Goal: Use online tool/utility

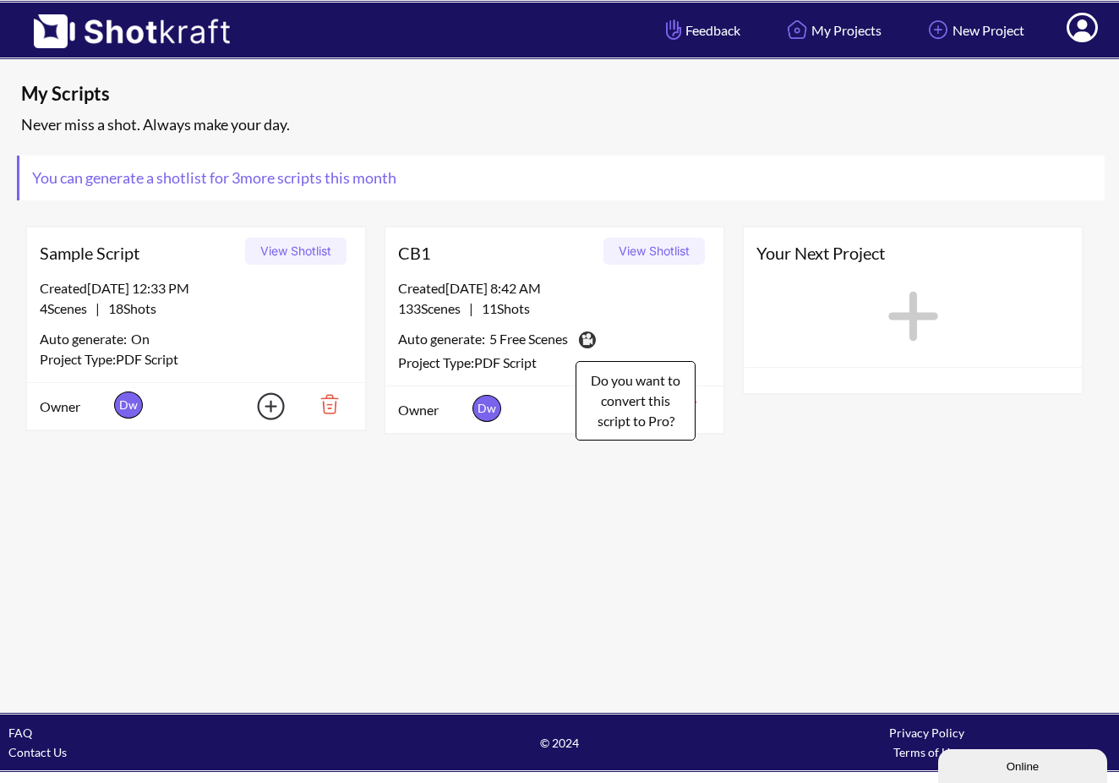
click at [594, 335] on img at bounding box center [587, 339] width 24 height 25
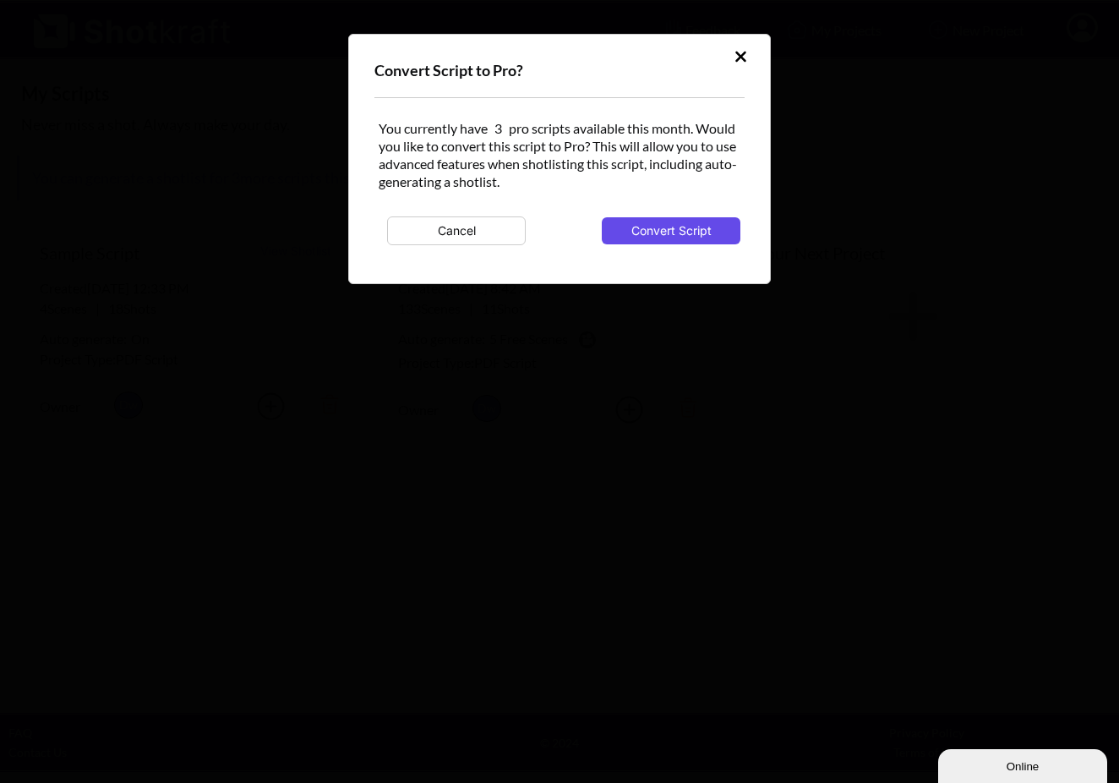
click at [634, 231] on button "Convert Script" at bounding box center [671, 230] width 139 height 27
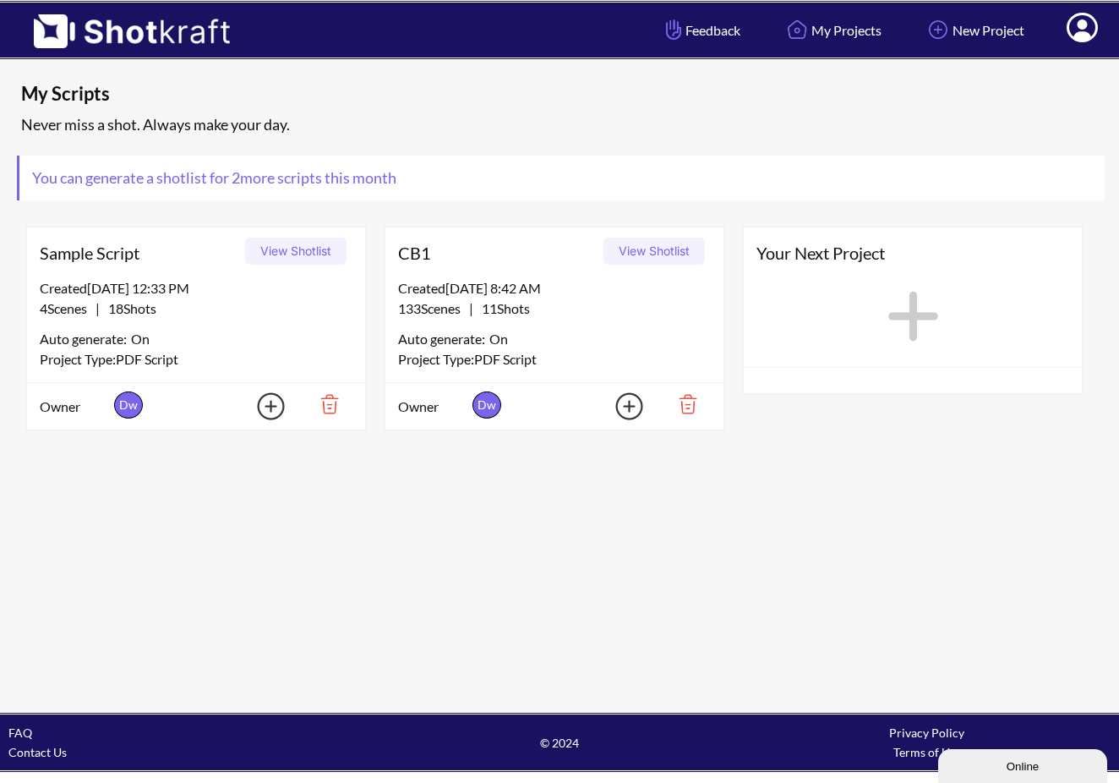
click at [640, 249] on button "View Shotlist" at bounding box center [653, 250] width 101 height 27
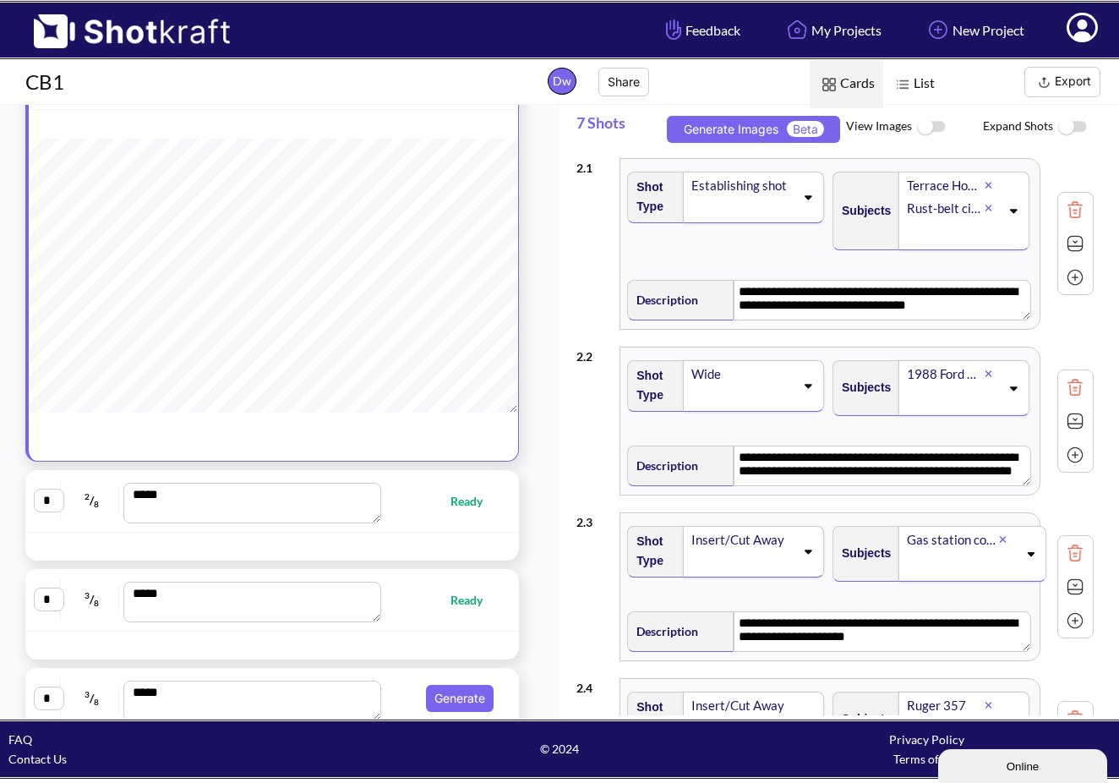
scroll to position [135, 0]
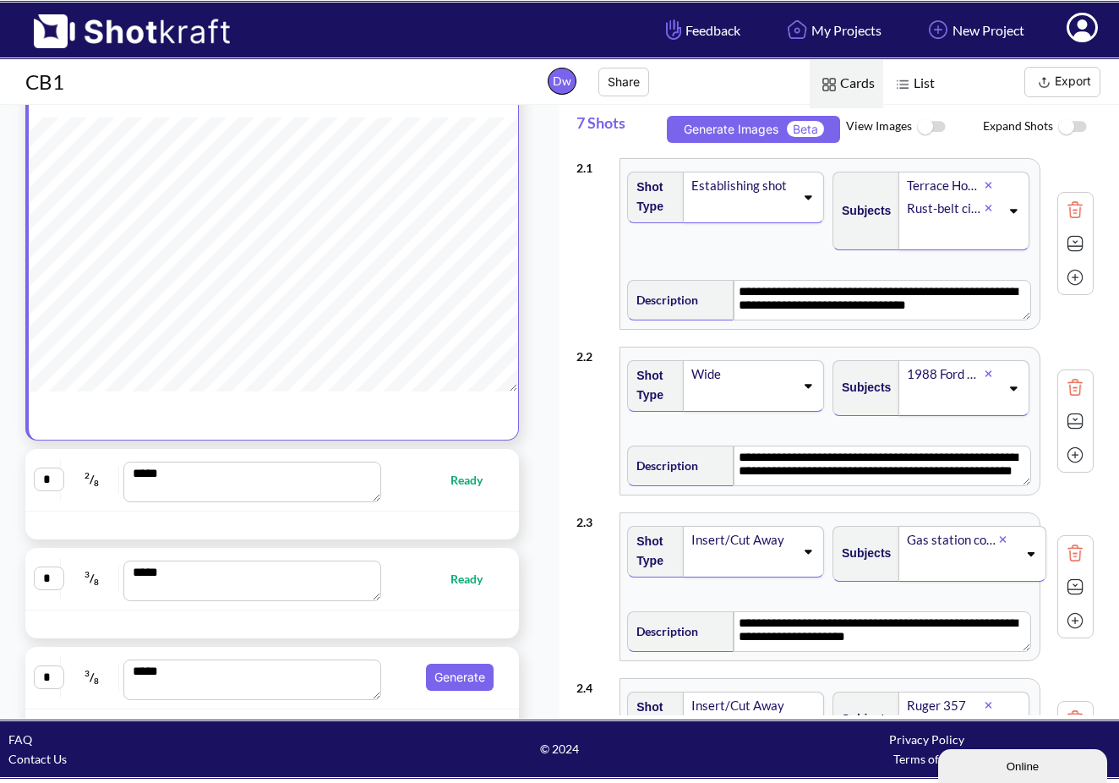
click at [417, 525] on div at bounding box center [465, 524] width 97 height 19
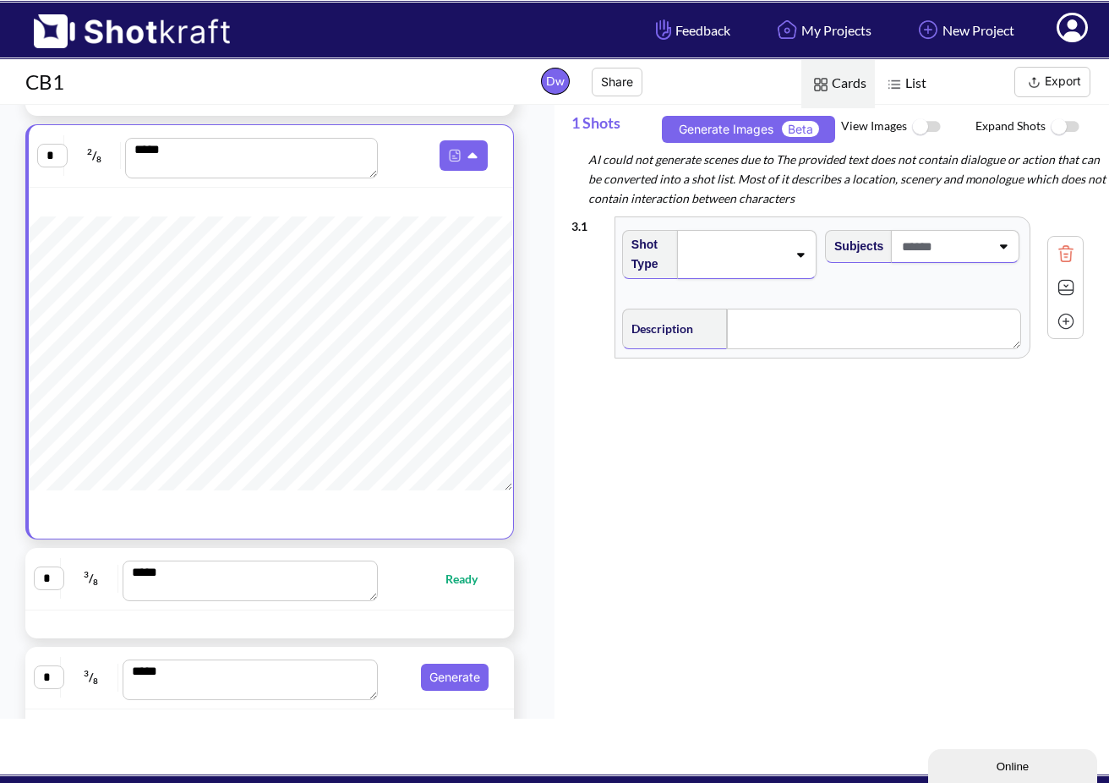
click at [416, 597] on div "* 3 / 8 *** Ready" at bounding box center [270, 578] width 472 height 45
type textarea "**********"
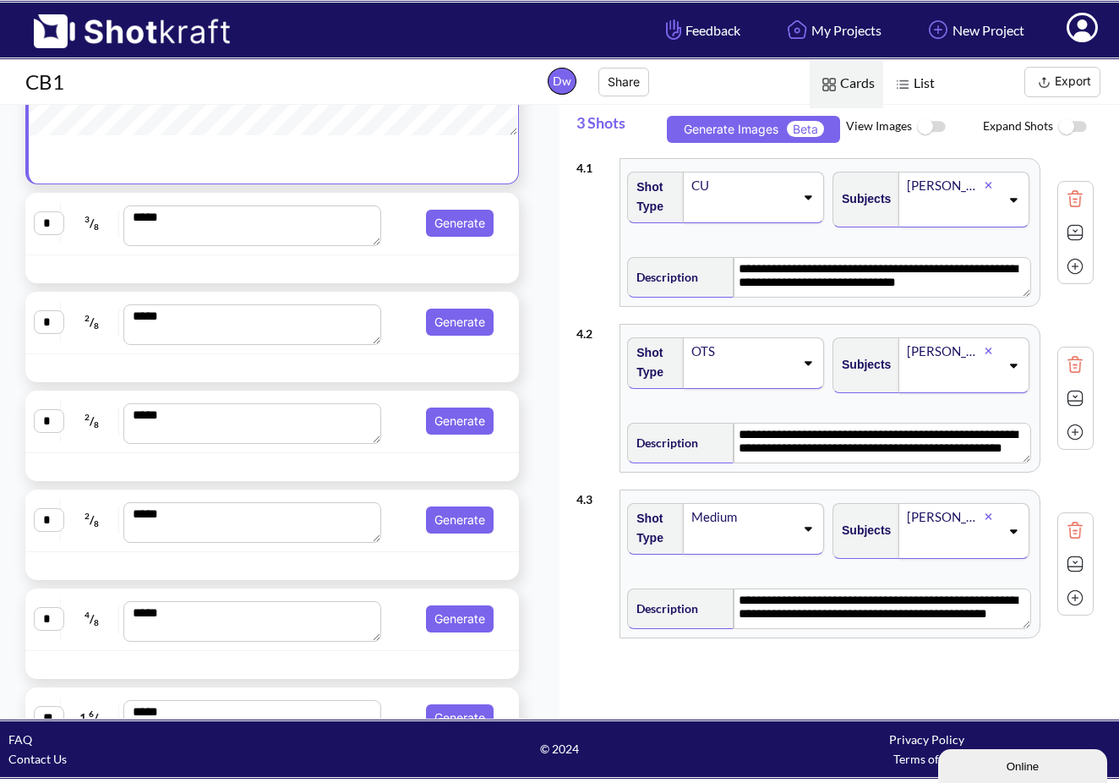
scroll to position [592, 0]
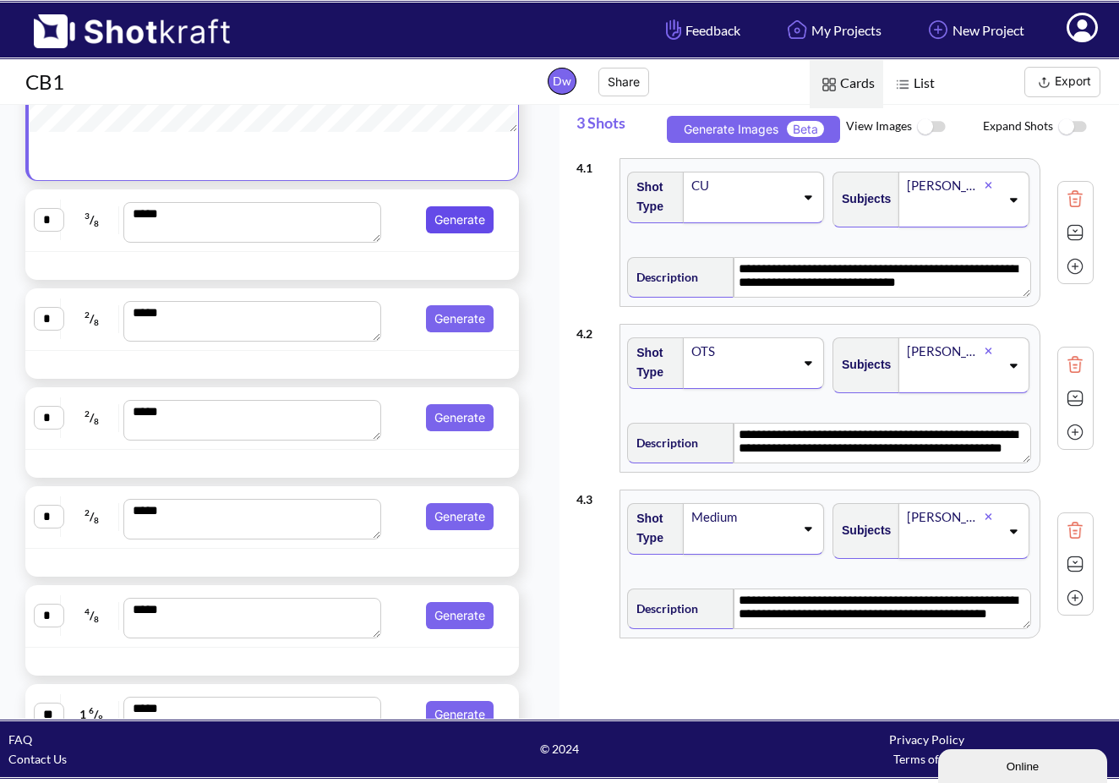
click at [444, 226] on button "Generate" at bounding box center [460, 219] width 68 height 27
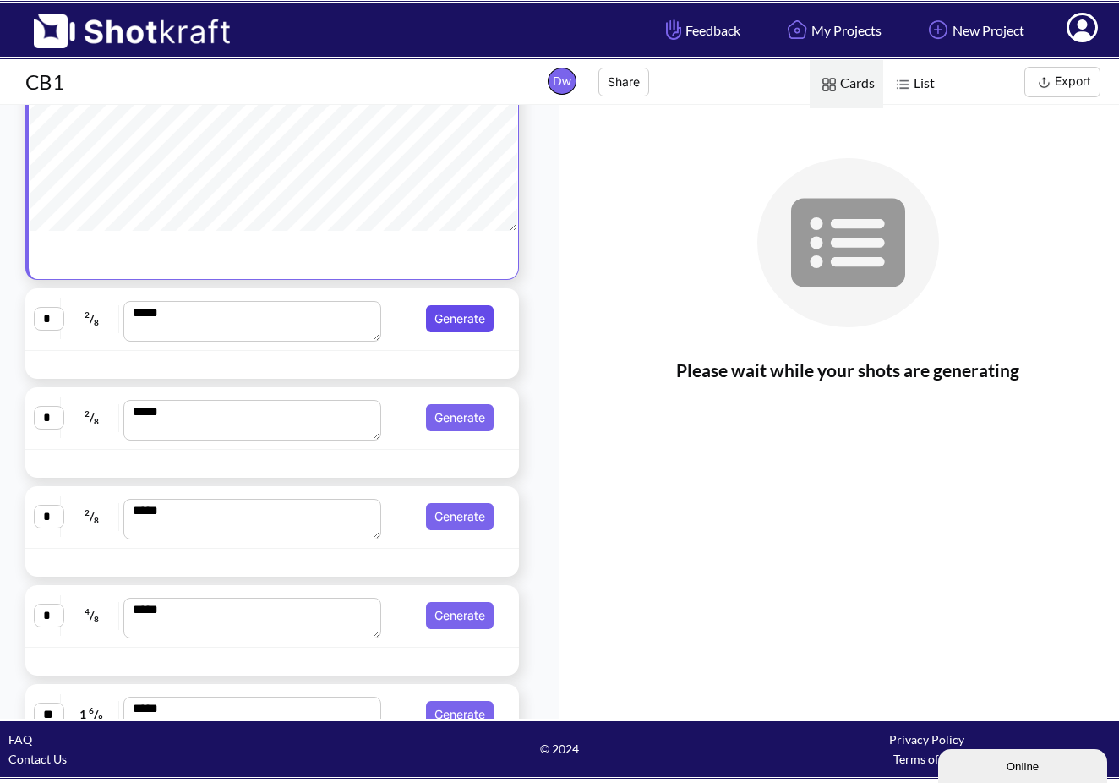
click at [441, 309] on button "Generate" at bounding box center [460, 318] width 68 height 27
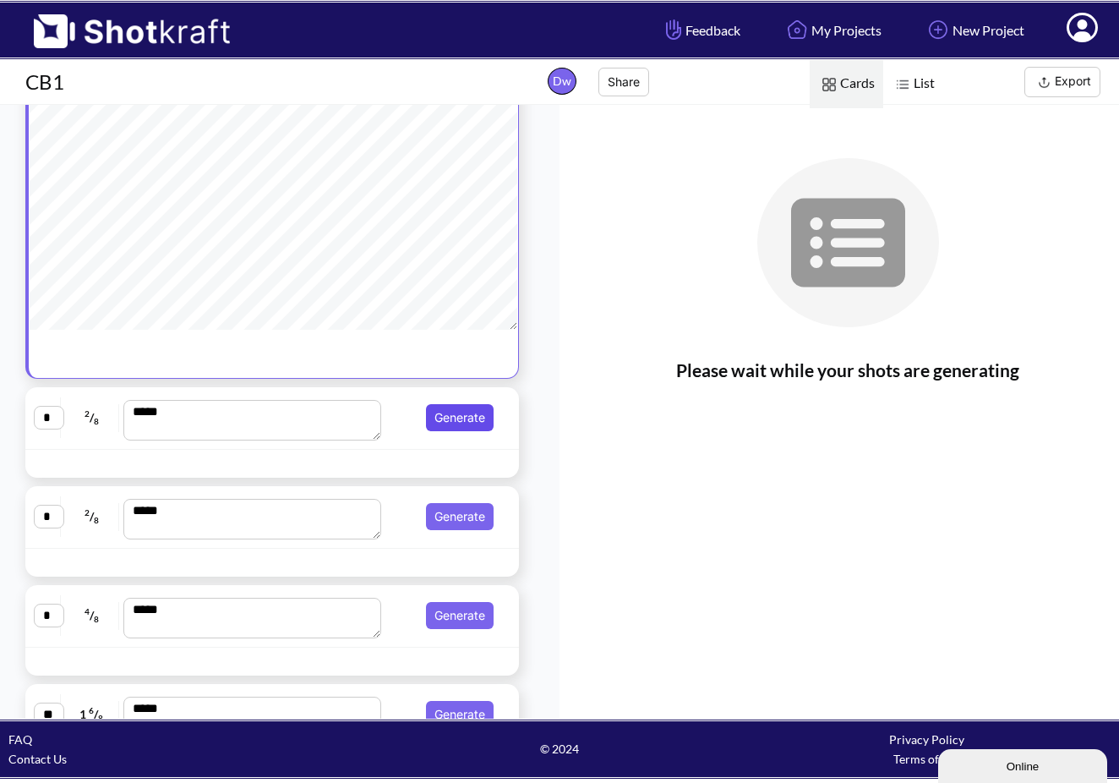
click at [450, 417] on button "Generate" at bounding box center [460, 417] width 68 height 27
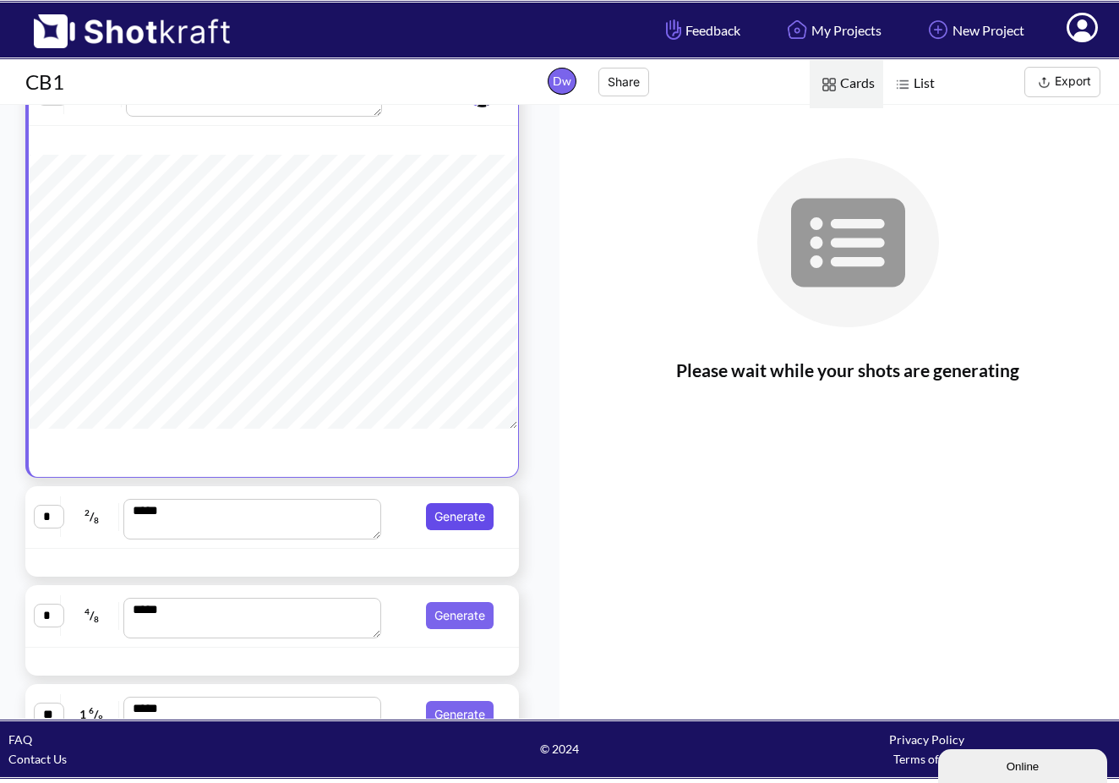
click at [452, 513] on button "Generate" at bounding box center [460, 516] width 68 height 27
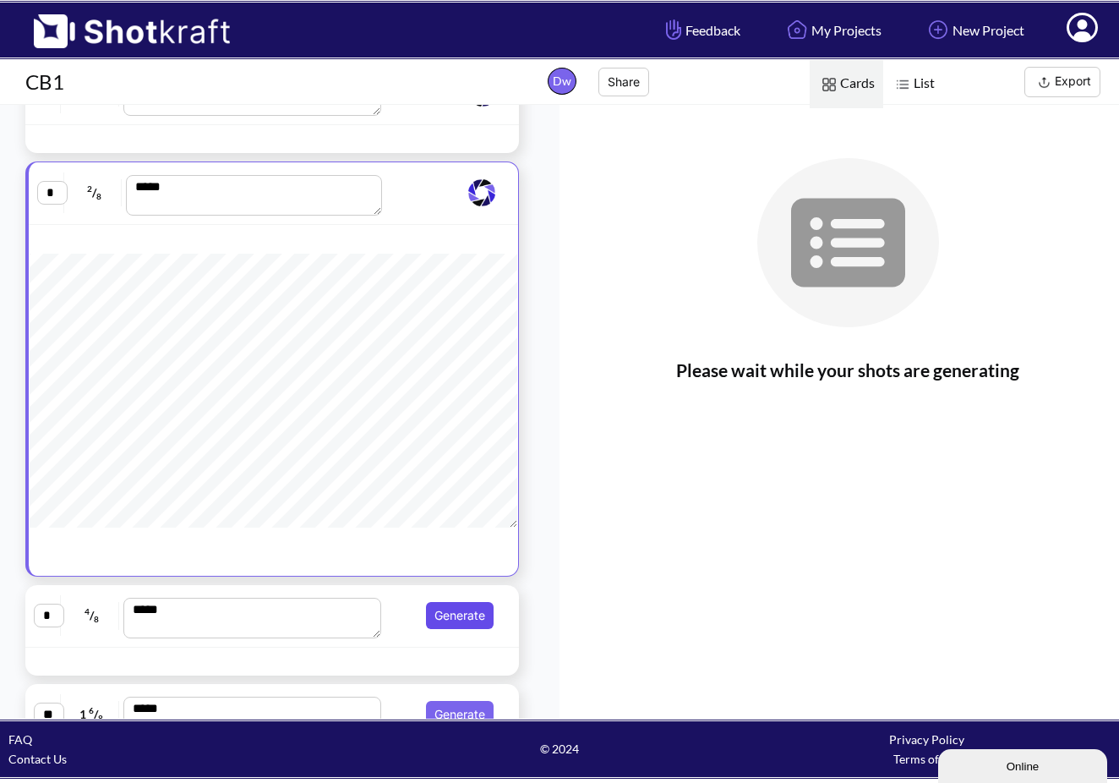
click at [447, 619] on button "Generate" at bounding box center [460, 615] width 68 height 27
click at [447, 619] on button "Generate" at bounding box center [460, 611] width 68 height 27
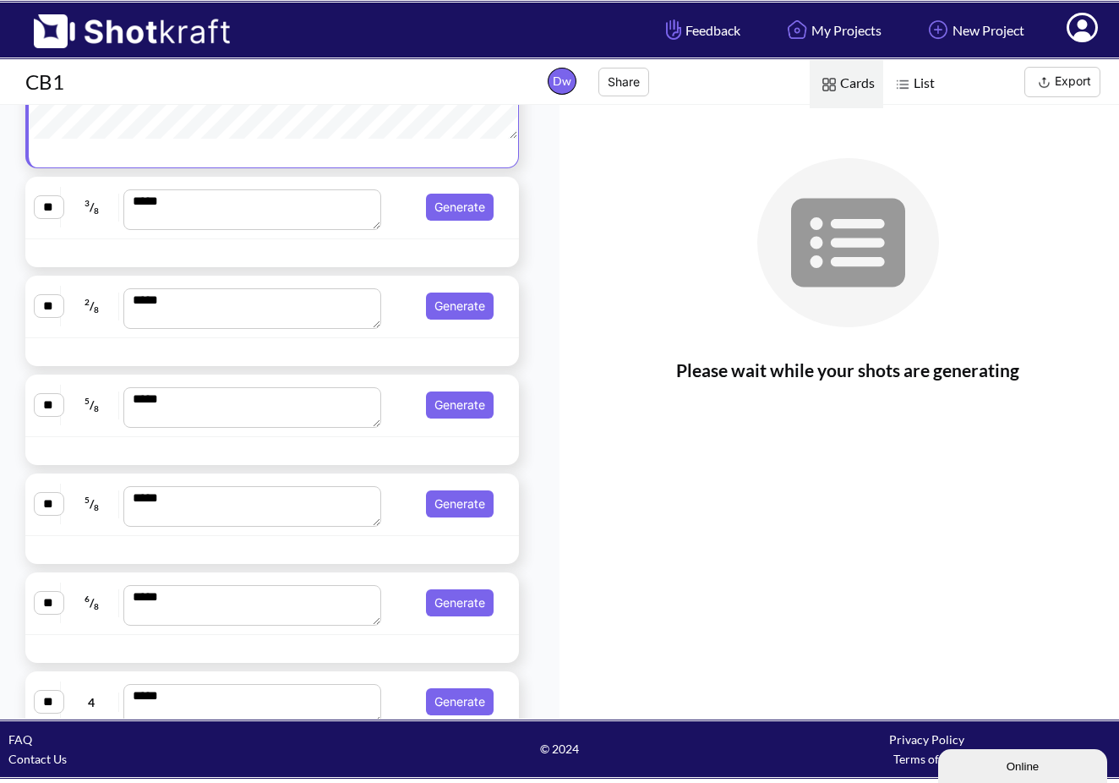
scroll to position [1162, 0]
